Goal: Find specific page/section

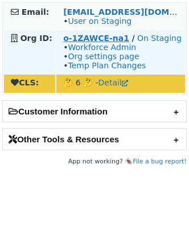
click at [105, 37] on strong "o-1ZAWCE-na1" at bounding box center [96, 38] width 66 height 9
